Goal: Task Accomplishment & Management: Manage account settings

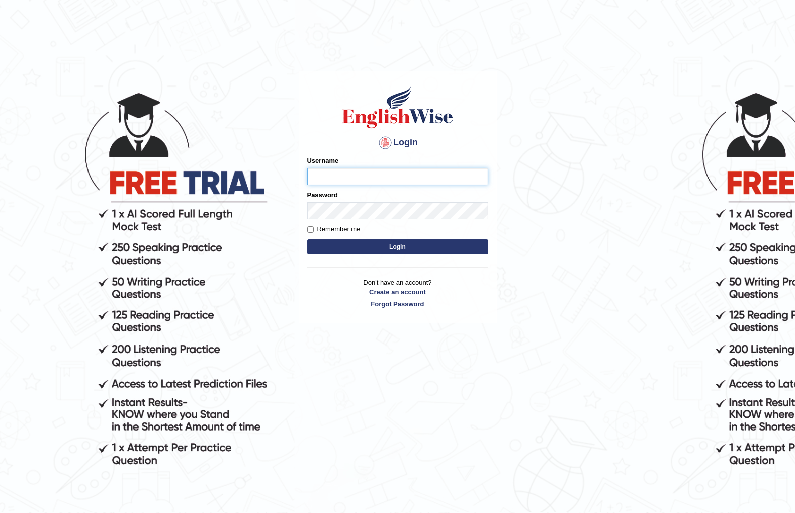
type input "gbtesting123"
